Goal: Check status: Check status

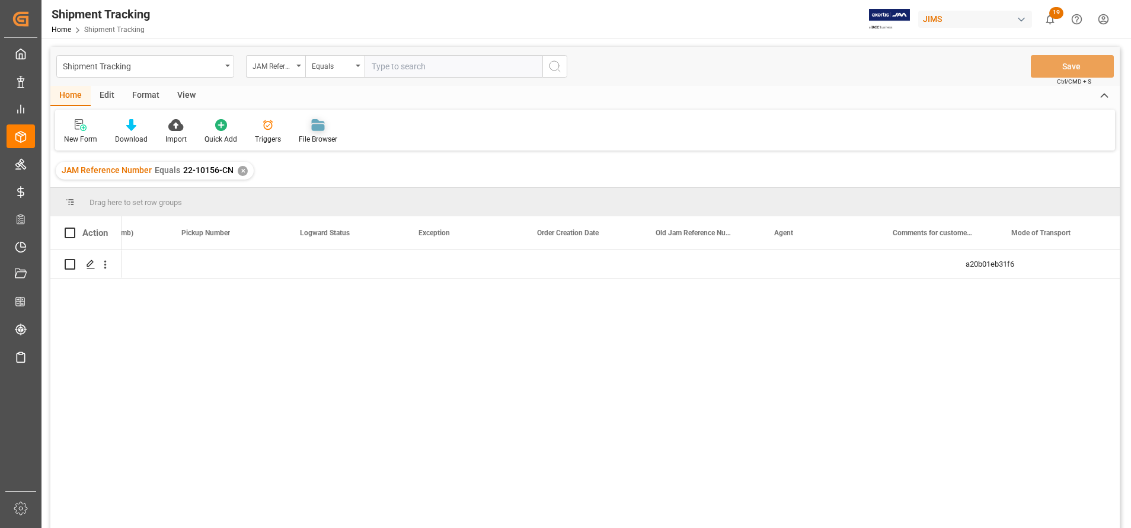
scroll to position [0, 1022]
click at [434, 54] on div "Shipment Tracking JAM Reference Number Equals Save Ctrl/CMD + S" at bounding box center [585, 66] width 1070 height 39
click at [445, 60] on input "text" at bounding box center [454, 66] width 178 height 23
paste input "77-10008-CN"
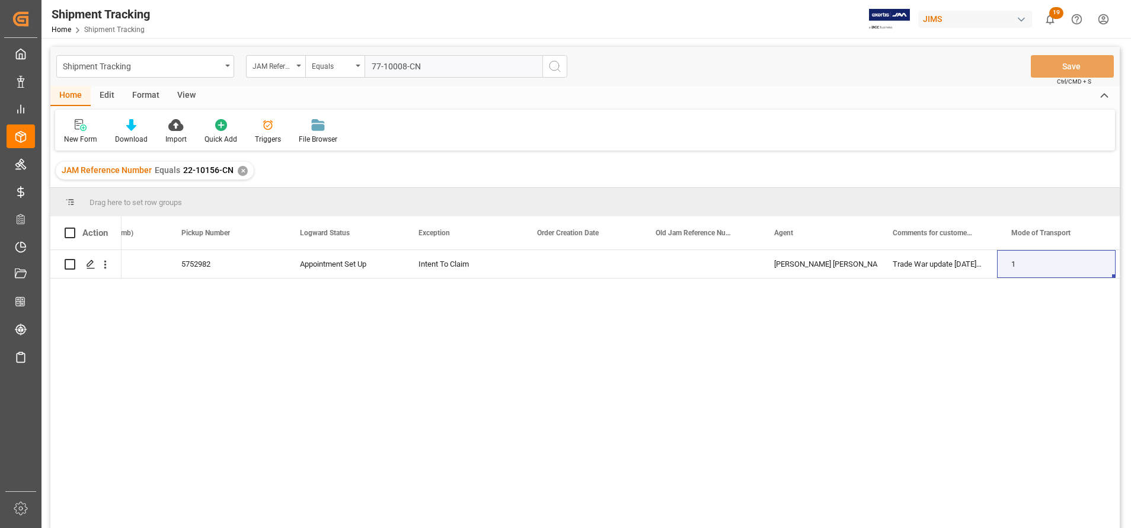
type input "77-10008-CN"
click at [557, 63] on icon "search button" at bounding box center [555, 66] width 14 height 14
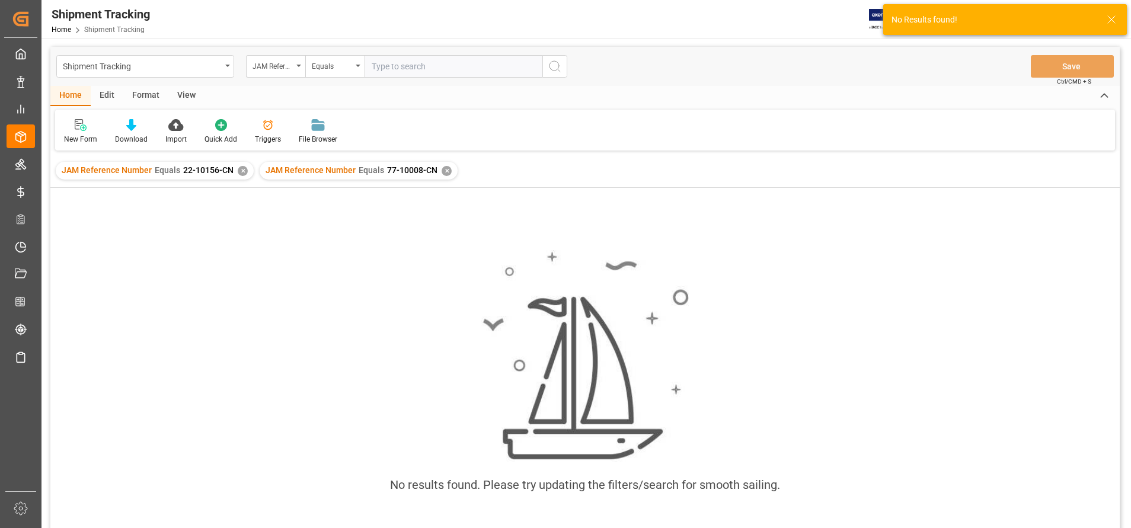
click at [243, 176] on div "JAM Reference Number Equals 22-10156-CN ✕" at bounding box center [155, 171] width 198 height 18
click at [238, 176] on div "JAM Reference Number Equals 22-10156-CN ✕" at bounding box center [155, 171] width 198 height 18
click at [238, 172] on div "✕" at bounding box center [243, 171] width 10 height 10
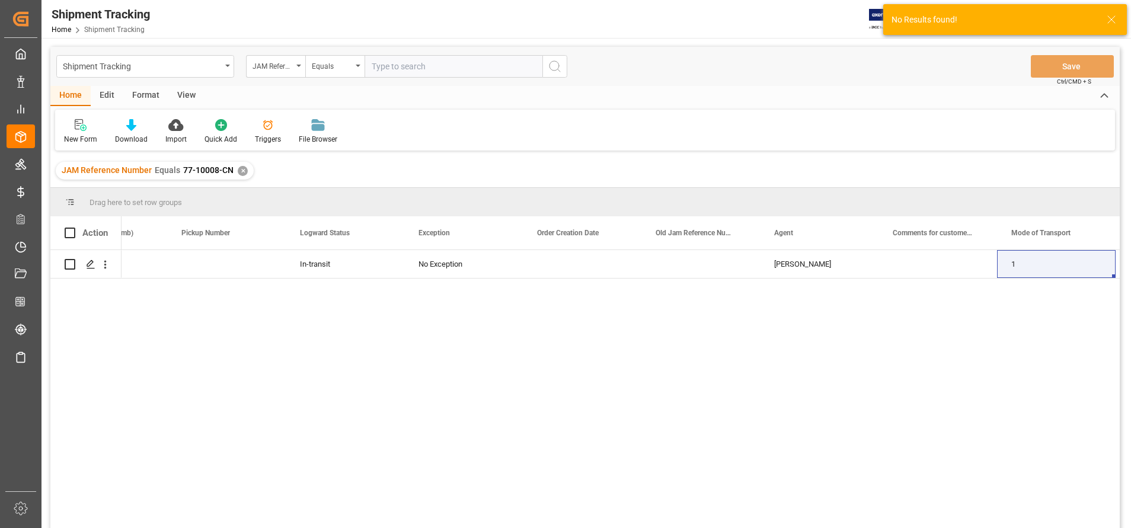
click at [464, 280] on div "de8ed01afc2a In-transit No Exception JangGyu [PERSON_NAME] 1 EGLV143550114956" at bounding box center [621, 393] width 999 height 286
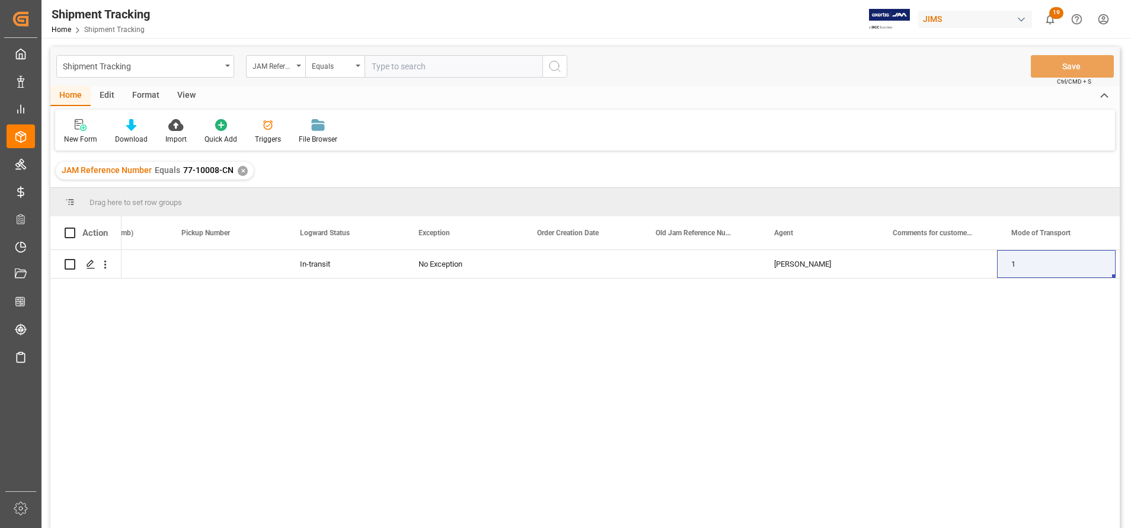
click at [174, 93] on div "View" at bounding box center [186, 96] width 36 height 20
click at [190, 100] on div "View" at bounding box center [186, 96] width 36 height 20
click at [194, 97] on div "View" at bounding box center [186, 96] width 36 height 20
click at [190, 98] on div "View" at bounding box center [186, 96] width 36 height 20
click at [83, 127] on div at bounding box center [75, 125] width 23 height 12
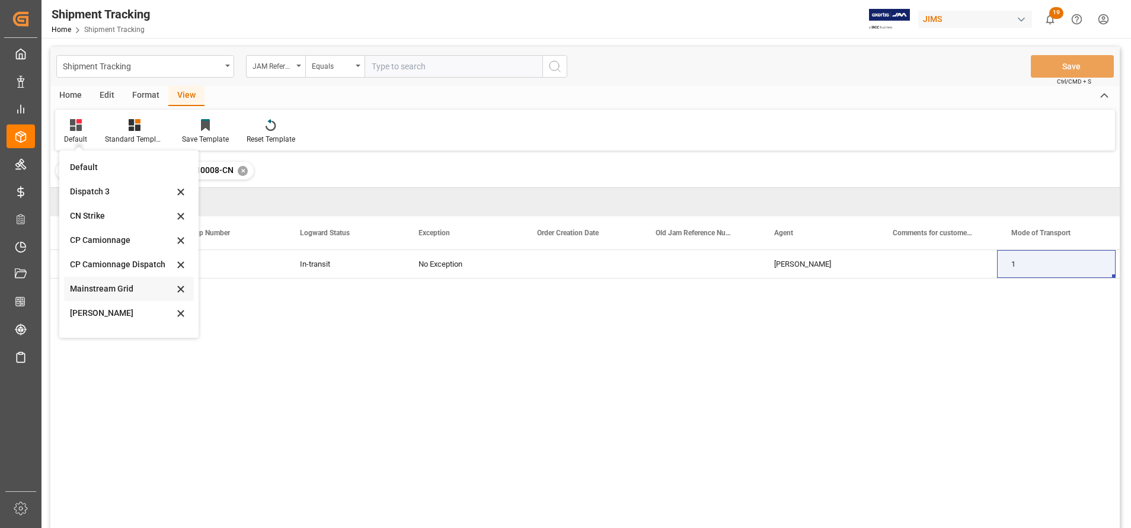
click at [119, 285] on div "Mainstream Grid" at bounding box center [122, 289] width 104 height 12
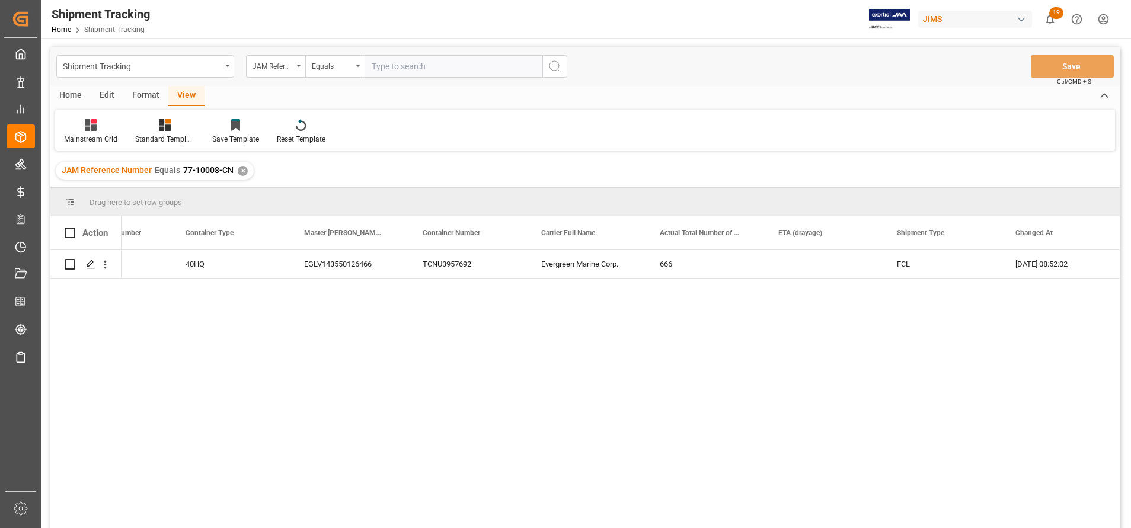
scroll to position [0, 306]
click at [371, 259] on div "EGLV143550126466" at bounding box center [349, 264] width 119 height 28
click at [374, 263] on div "EGLV143550126466" at bounding box center [349, 264] width 119 height 28
click at [381, 263] on div "EGLV143550126466" at bounding box center [349, 264] width 119 height 28
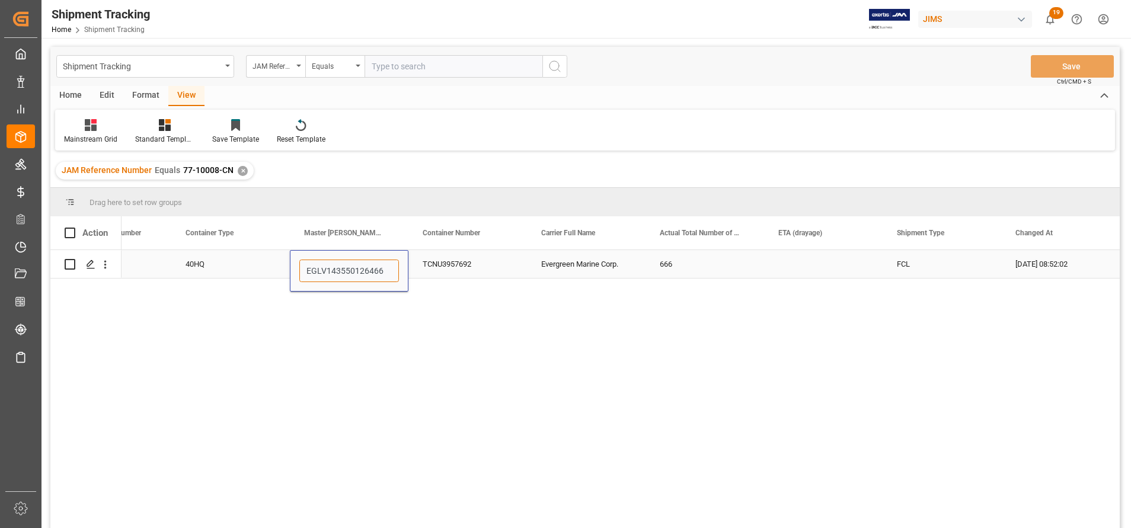
drag, startPoint x: 385, startPoint y: 270, endPoint x: 326, endPoint y: 269, distance: 59.3
click at [326, 269] on input "EGLV143550126466" at bounding box center [349, 271] width 100 height 23
